Goal: Task Accomplishment & Management: Manage account settings

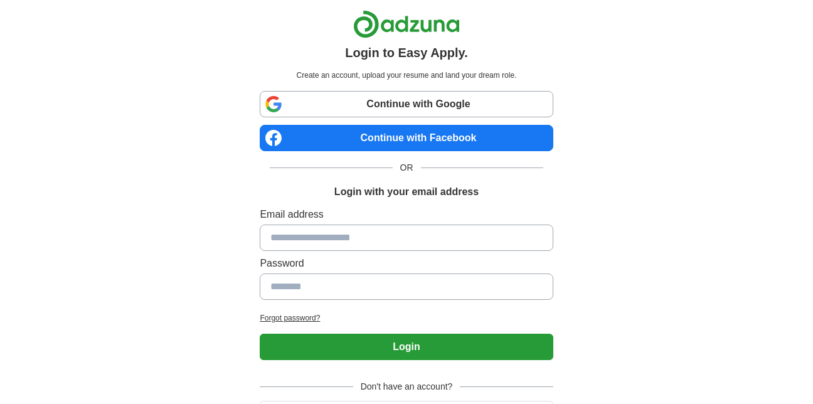
click at [388, 137] on link "Continue with Facebook" at bounding box center [406, 138] width 293 height 26
click at [392, 135] on link "Continue with Facebook" at bounding box center [406, 138] width 293 height 26
click at [393, 137] on link "Continue with Facebook" at bounding box center [406, 138] width 293 height 26
click at [403, 142] on link "Continue with Facebook" at bounding box center [406, 138] width 293 height 26
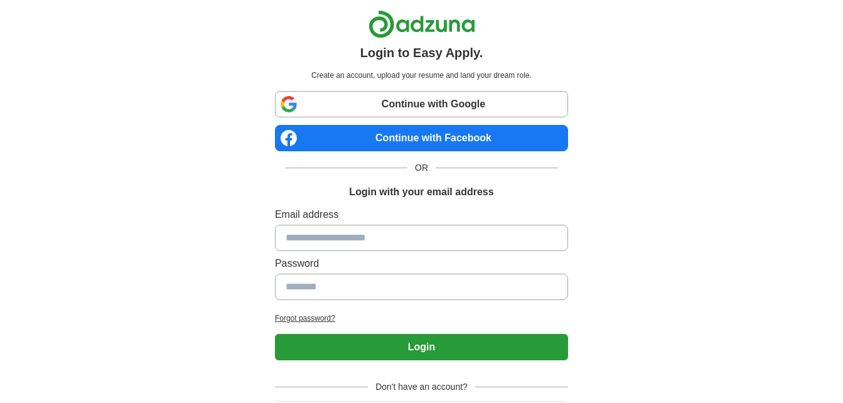
click at [440, 137] on link "Continue with Facebook" at bounding box center [421, 138] width 293 height 26
click at [428, 139] on link "Continue with Facebook" at bounding box center [421, 138] width 293 height 26
